Goal: Task Accomplishment & Management: Manage account settings

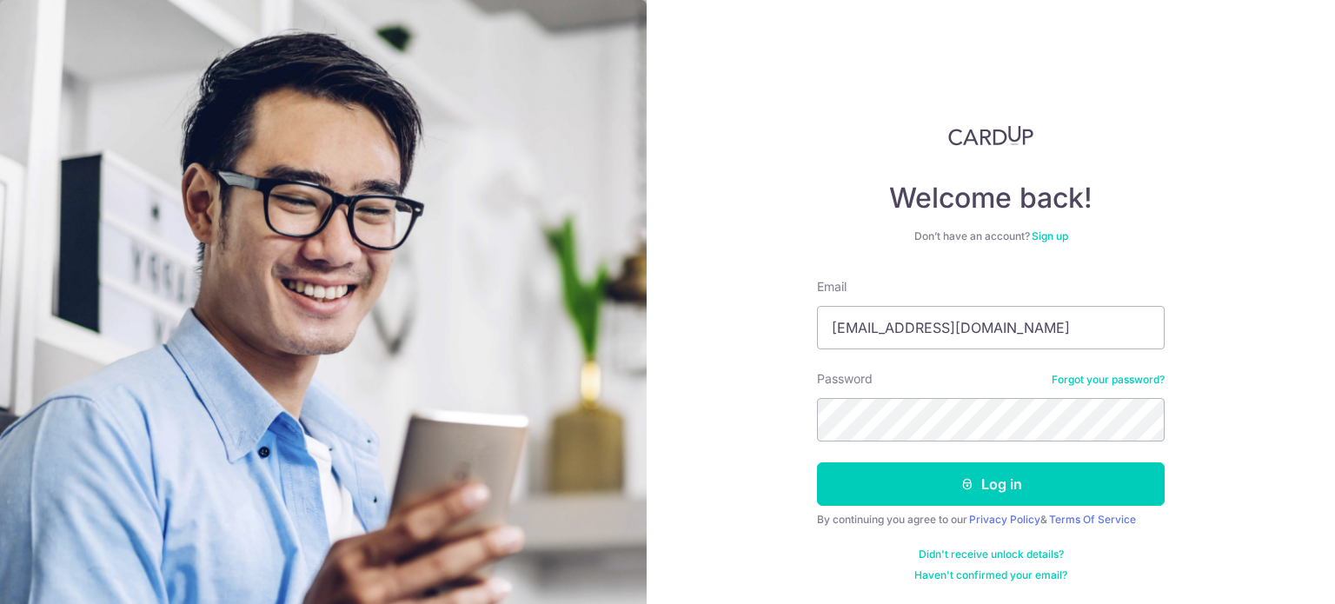
type input "[EMAIL_ADDRESS][DOMAIN_NAME]"
click at [817, 462] on button "Log in" at bounding box center [991, 483] width 348 height 43
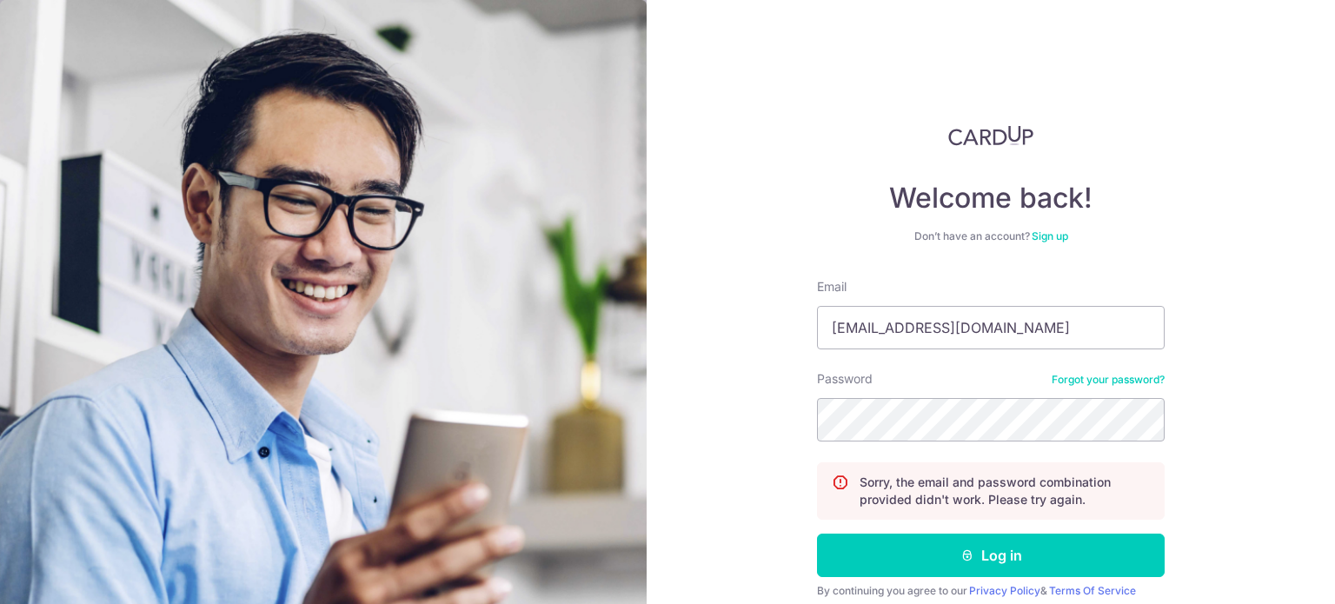
type input "[EMAIL_ADDRESS][DOMAIN_NAME]"
click at [817, 534] on button "Log in" at bounding box center [991, 555] width 348 height 43
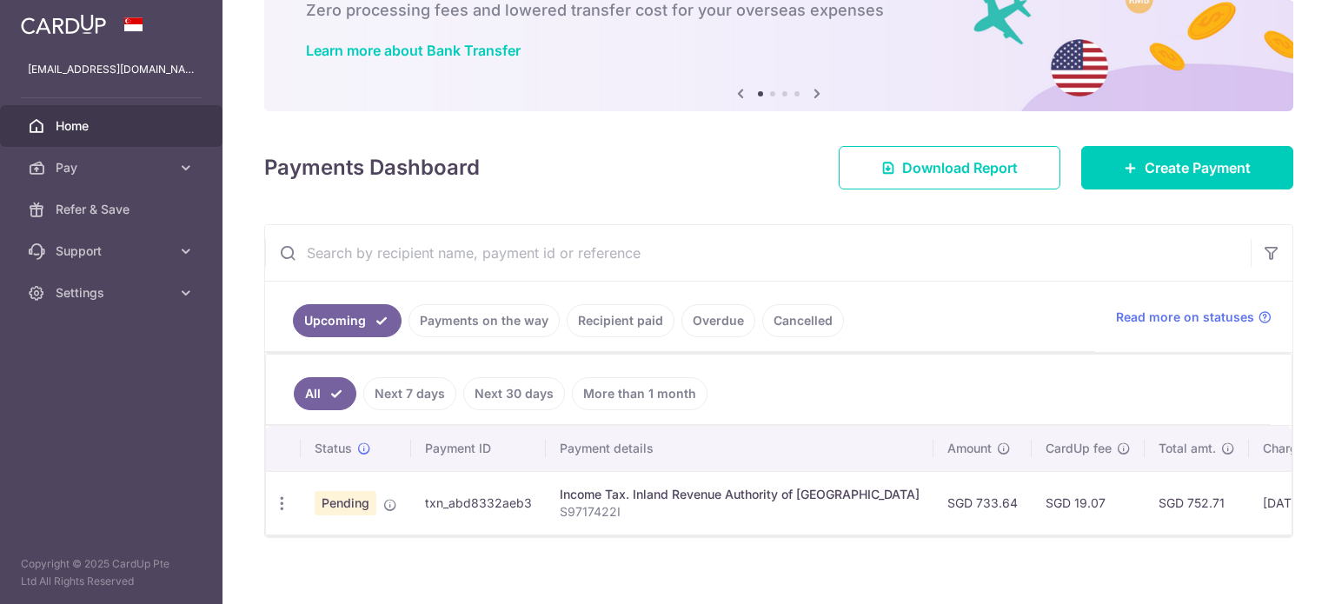
scroll to position [132, 0]
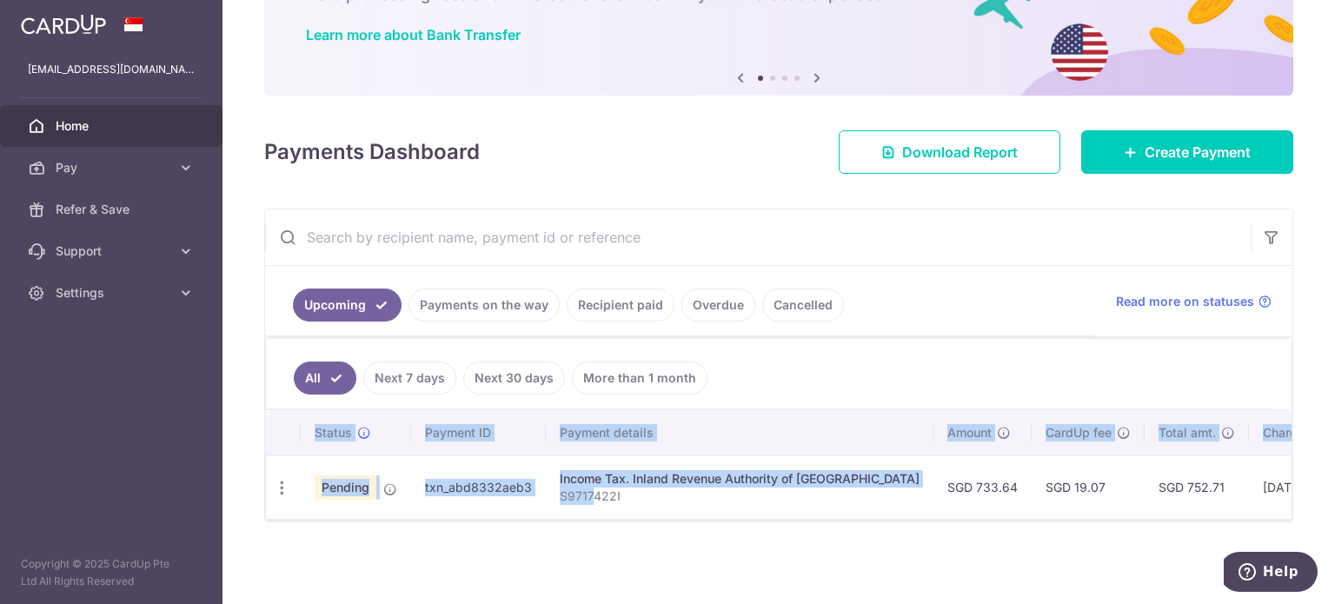
drag, startPoint x: 588, startPoint y: 507, endPoint x: 663, endPoint y: 514, distance: 76.0
click at [663, 514] on div "Status Payment ID Payment details Amount CardUp fee Total amt. Charge date Due …" at bounding box center [779, 464] width 1026 height 109
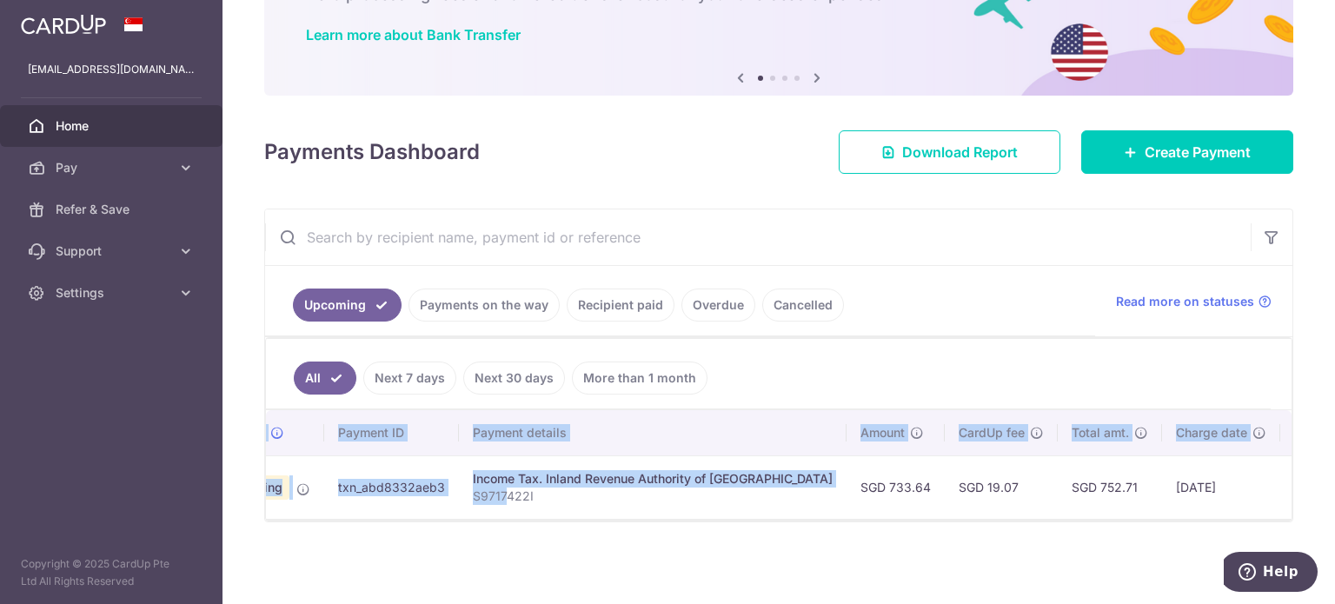
scroll to position [0, 203]
